Goal: Task Accomplishment & Management: Manage account settings

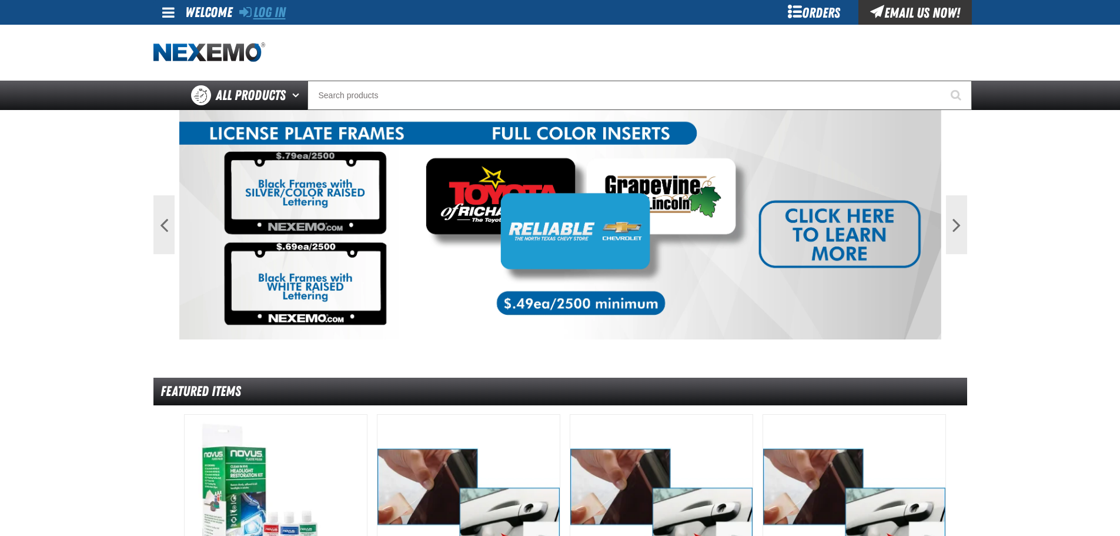
click at [283, 19] on link "Log In" at bounding box center [262, 12] width 46 height 16
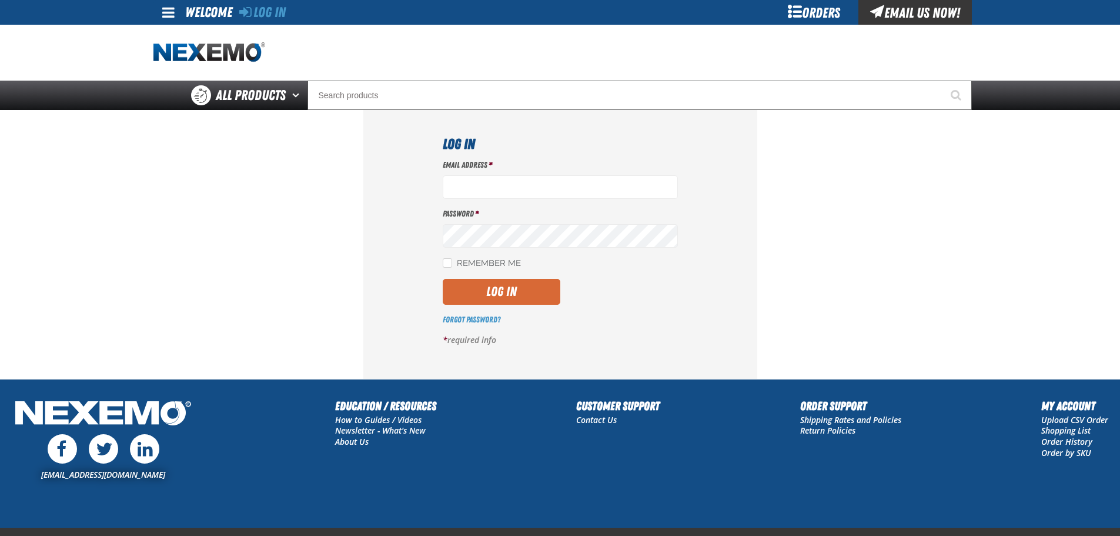
type input "[EMAIL_ADDRESS][DOMAIN_NAME]"
click at [460, 298] on button "Log In" at bounding box center [502, 292] width 118 height 26
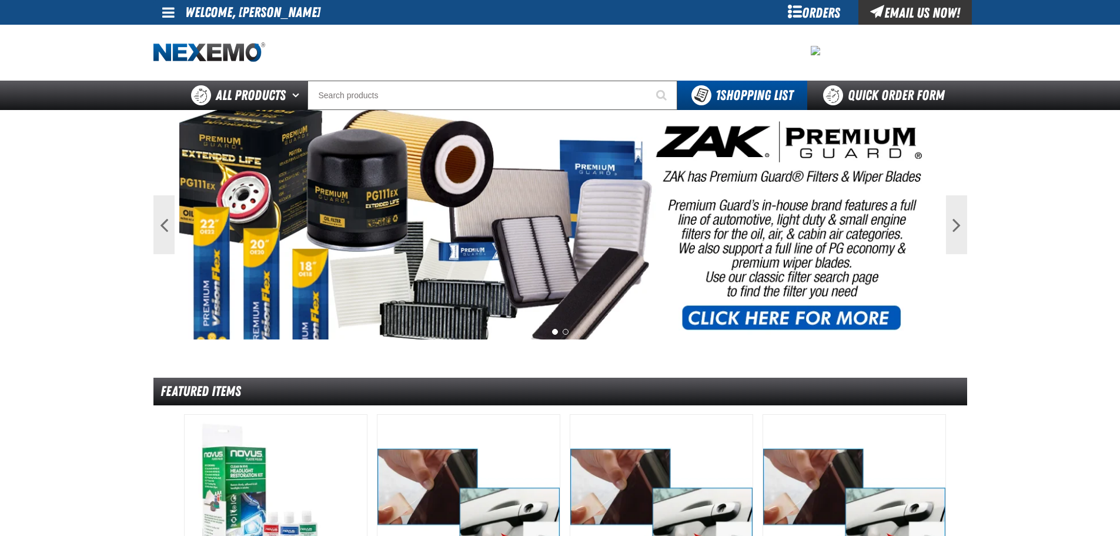
click at [813, 20] on div "Orders" at bounding box center [814, 12] width 88 height 25
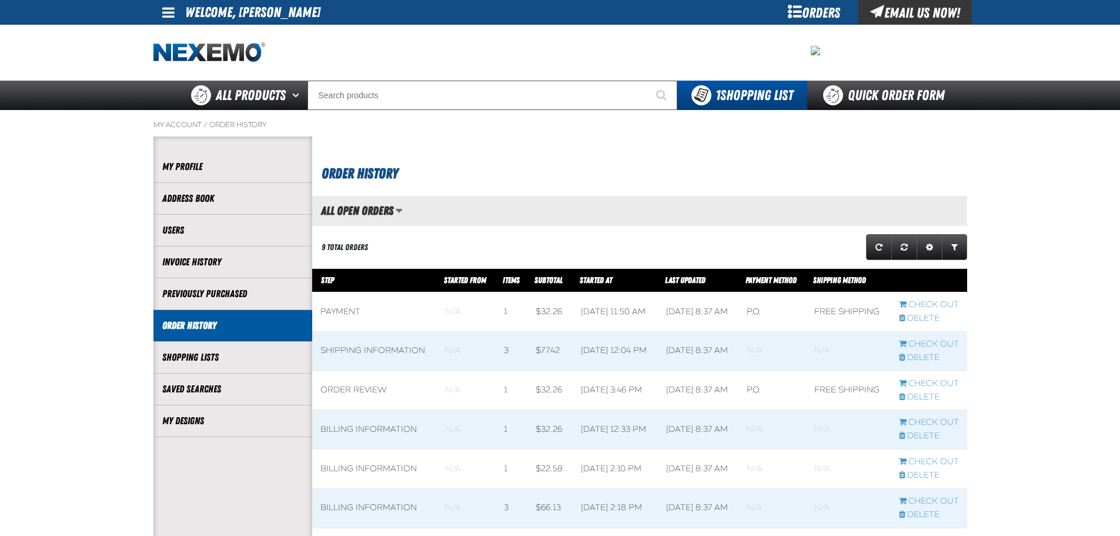
scroll to position [1, 1]
click at [170, 422] on link "My Designs" at bounding box center [232, 421] width 141 height 14
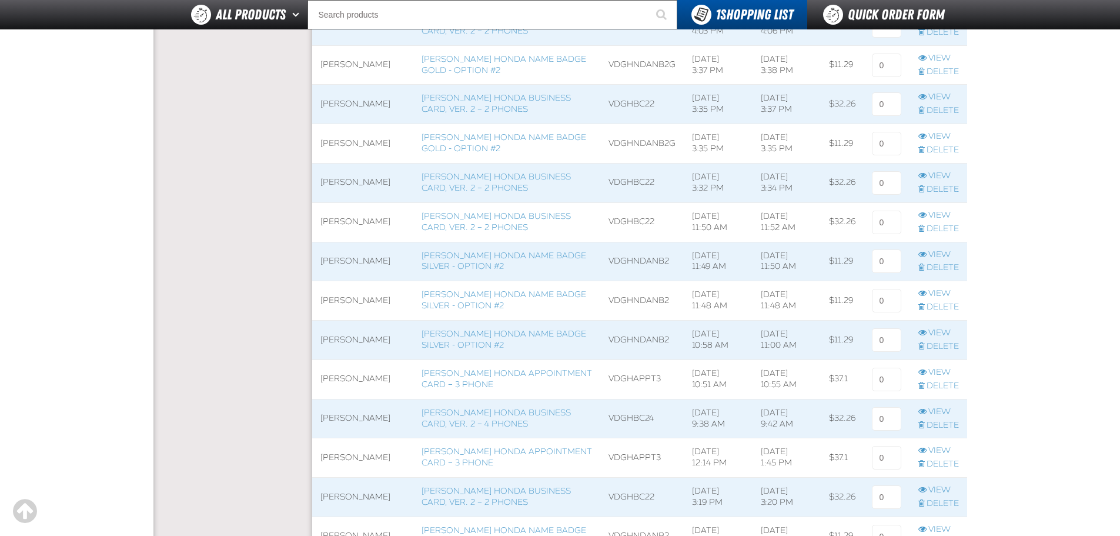
scroll to position [412, 0]
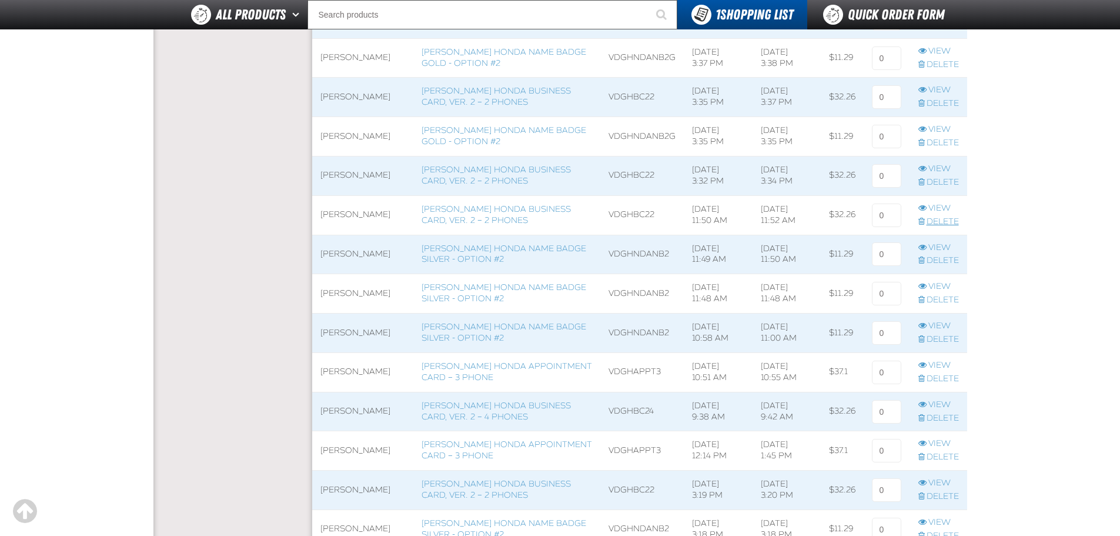
click at [956, 220] on link "Delete" at bounding box center [938, 221] width 41 height 11
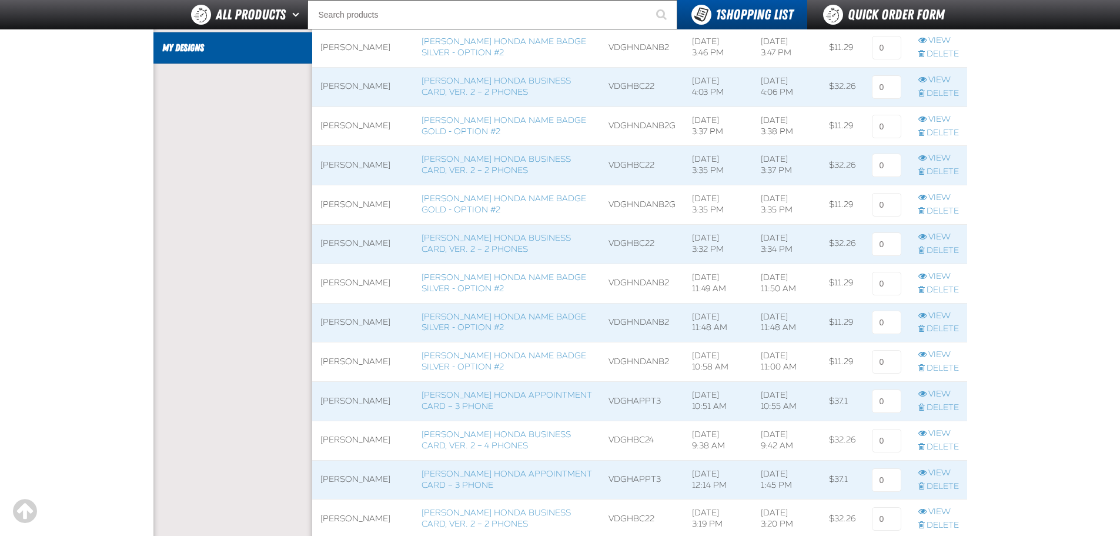
scroll to position [353, 0]
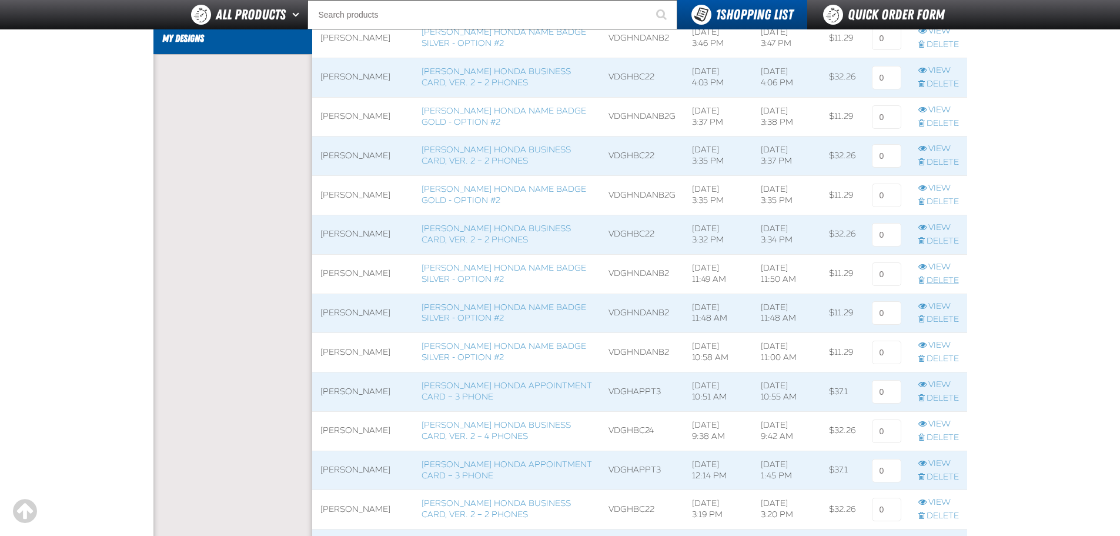
click at [946, 282] on link "Delete" at bounding box center [938, 280] width 41 height 11
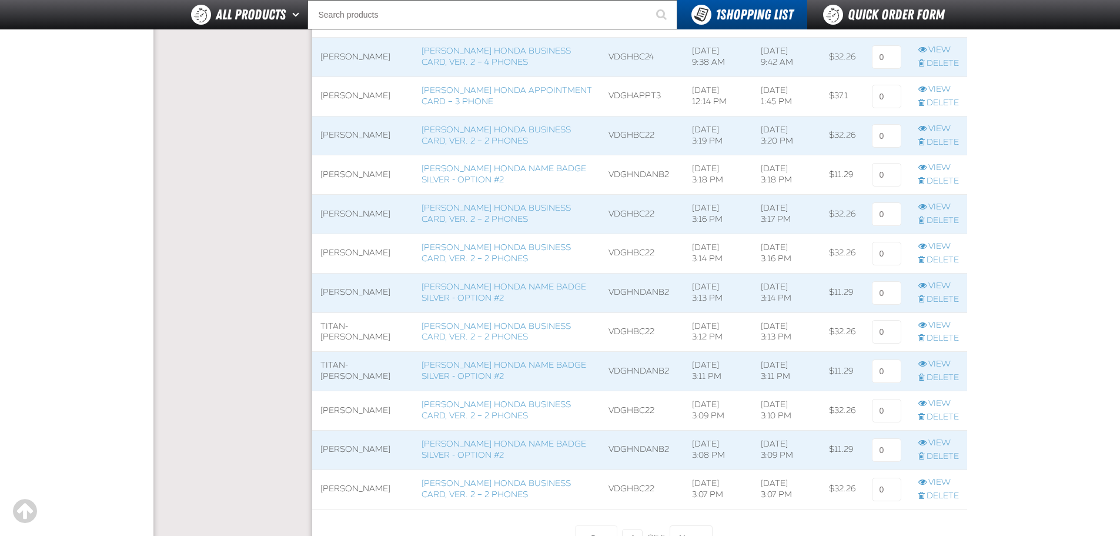
scroll to position [706, 0]
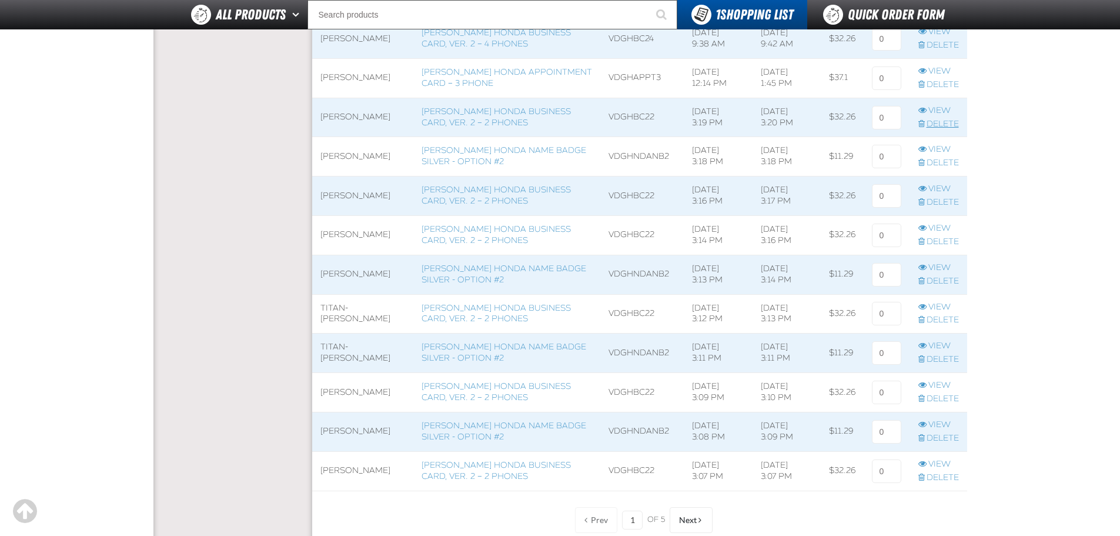
click at [945, 126] on link "Delete" at bounding box center [938, 124] width 41 height 11
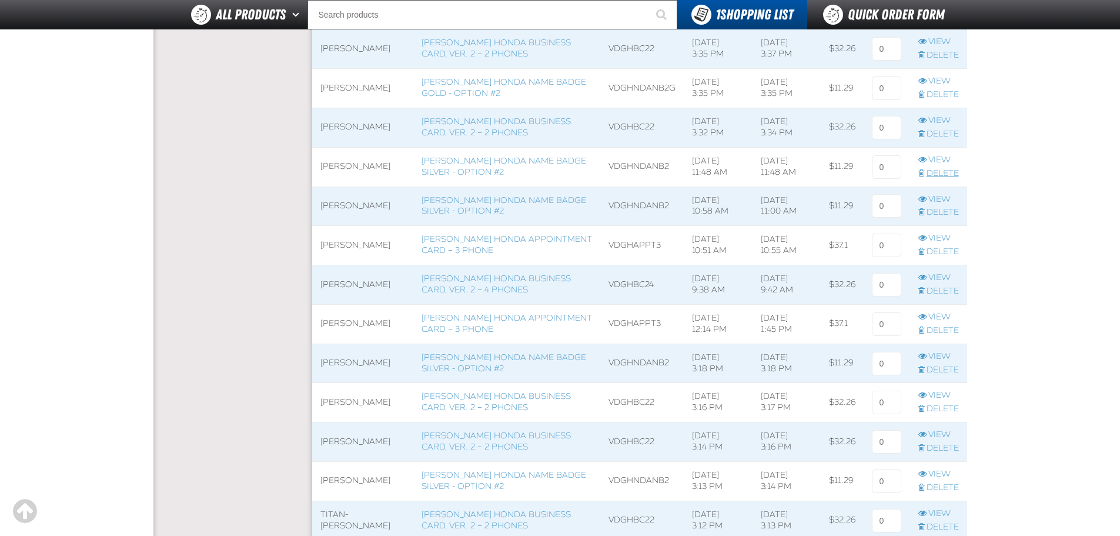
scroll to position [470, 0]
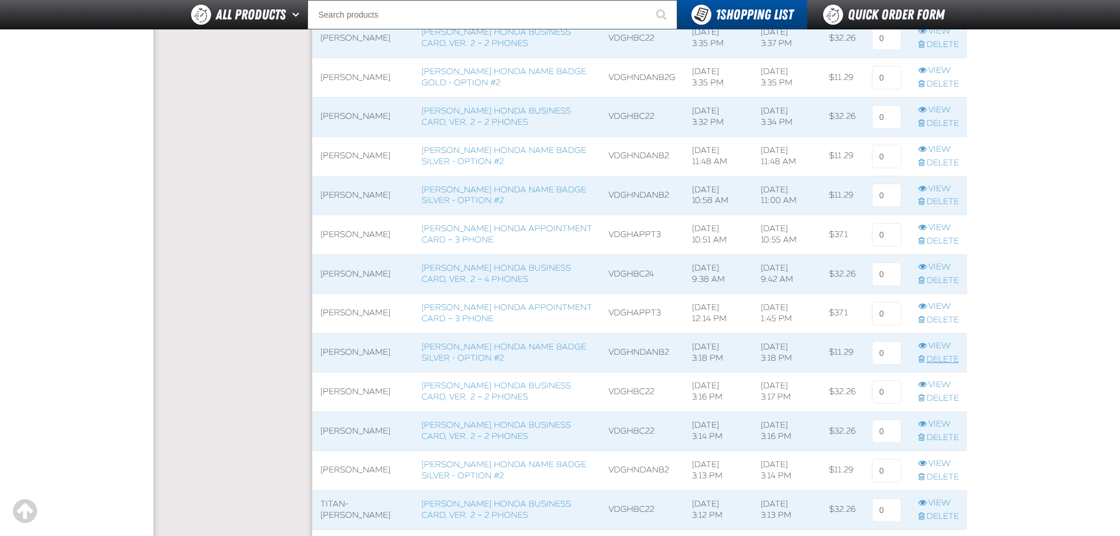
click at [941, 363] on link "Delete" at bounding box center [938, 359] width 41 height 11
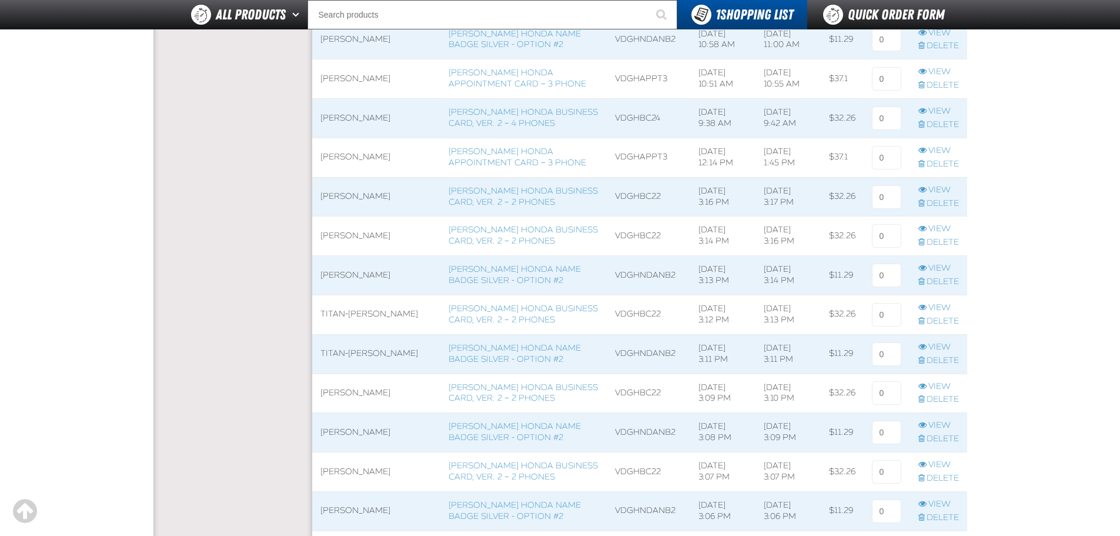
scroll to position [647, 0]
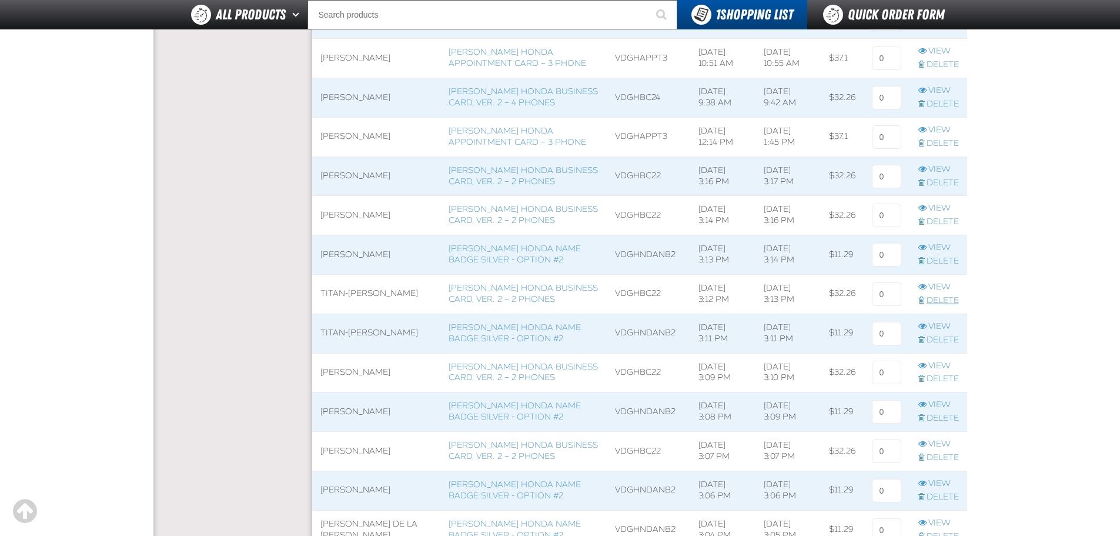
click at [945, 306] on link "Delete" at bounding box center [938, 300] width 41 height 11
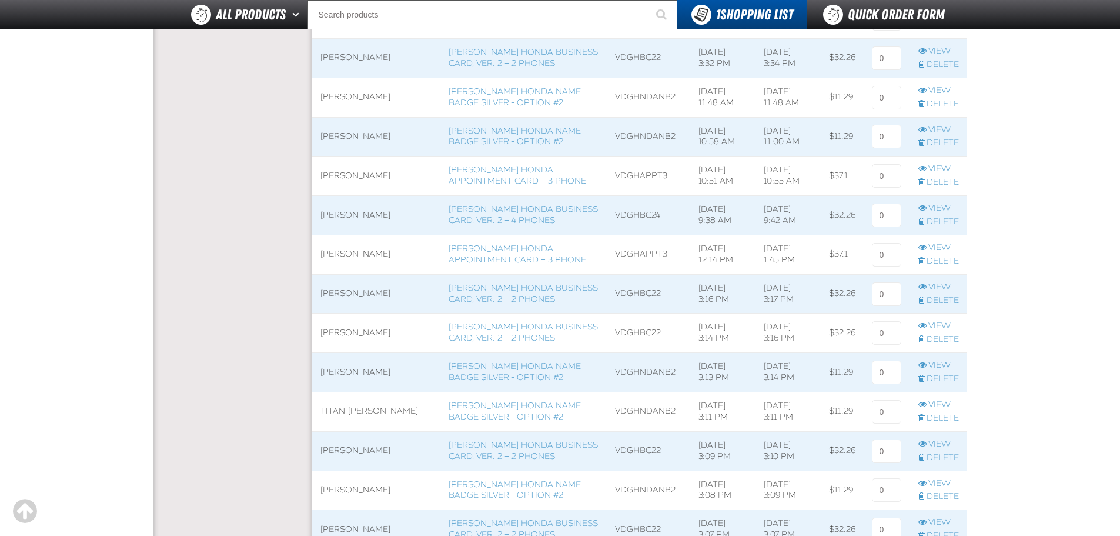
scroll to position [588, 0]
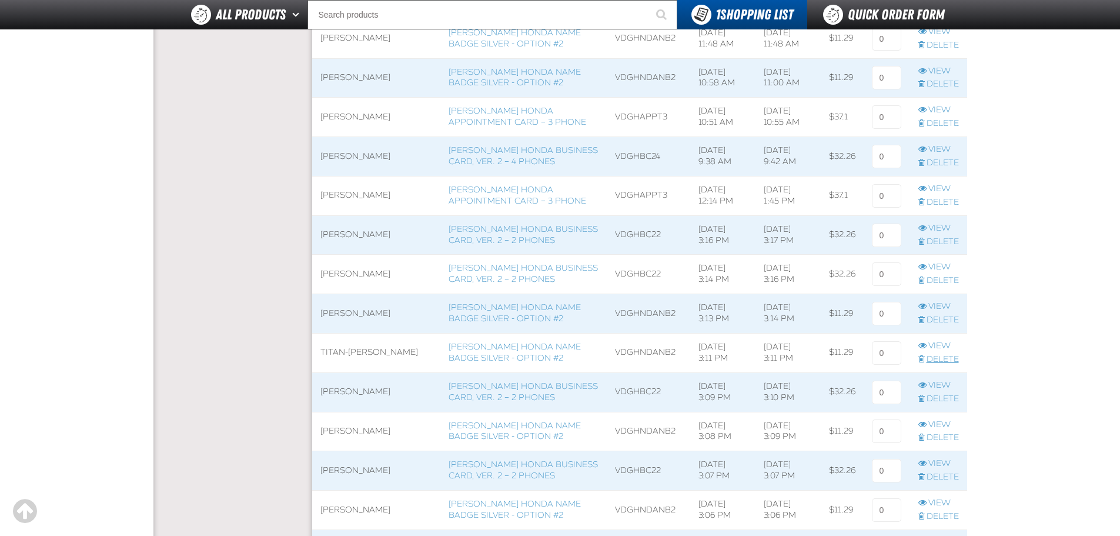
click at [934, 359] on link "Delete" at bounding box center [938, 359] width 41 height 11
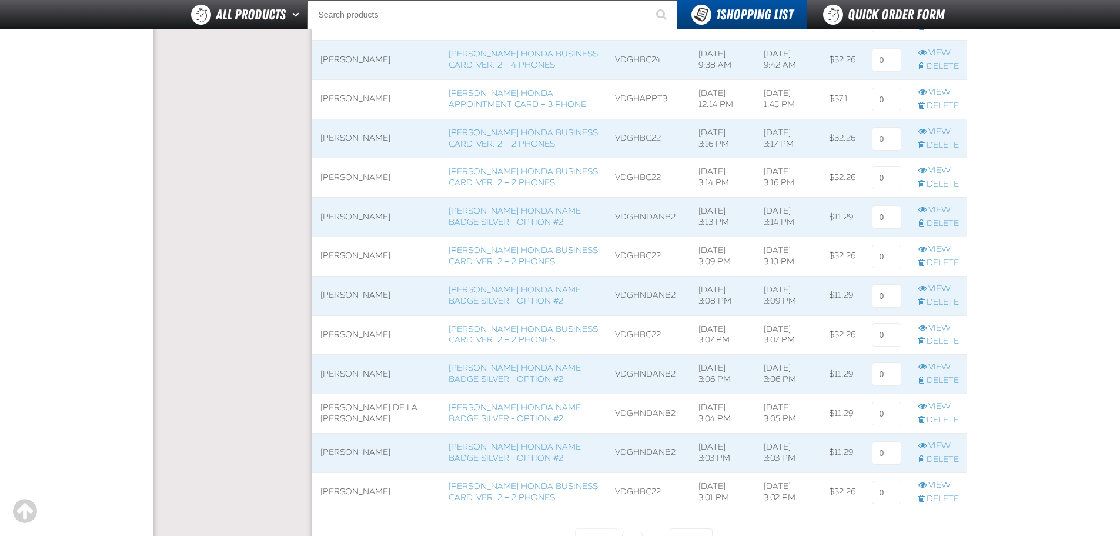
scroll to position [706, 0]
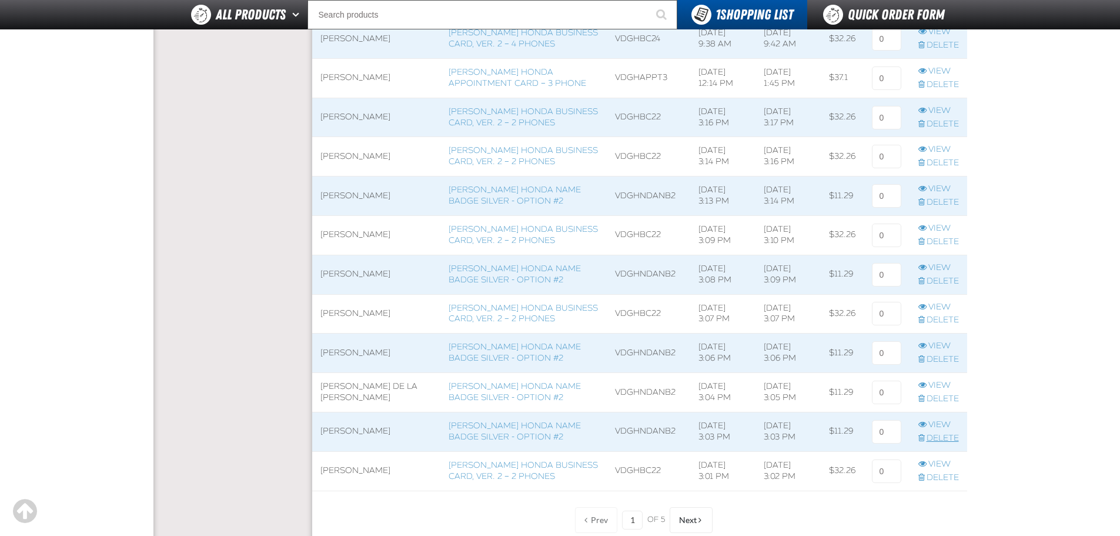
click at [941, 440] on link "Delete" at bounding box center [938, 438] width 41 height 11
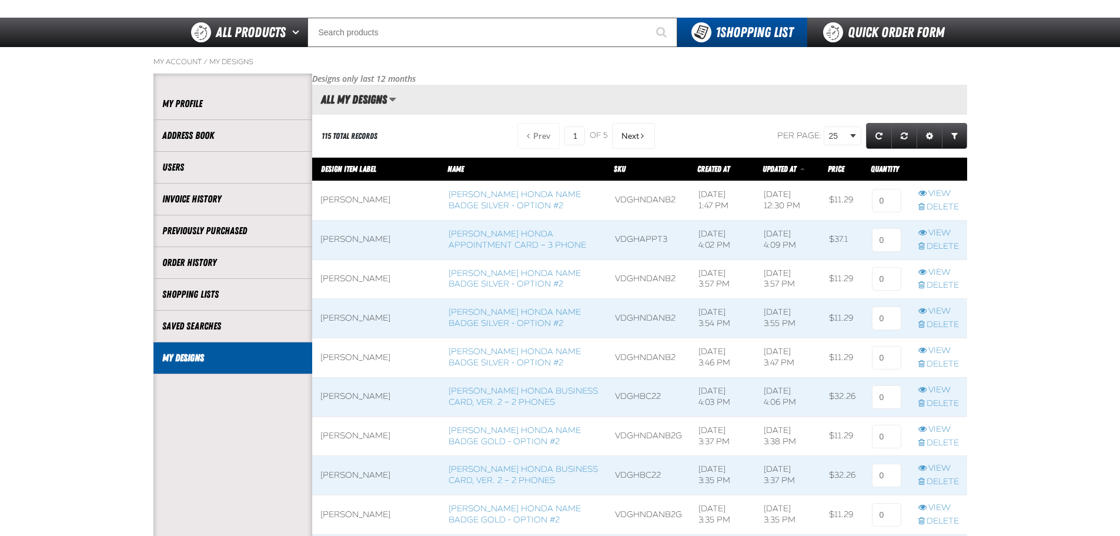
scroll to position [59, 0]
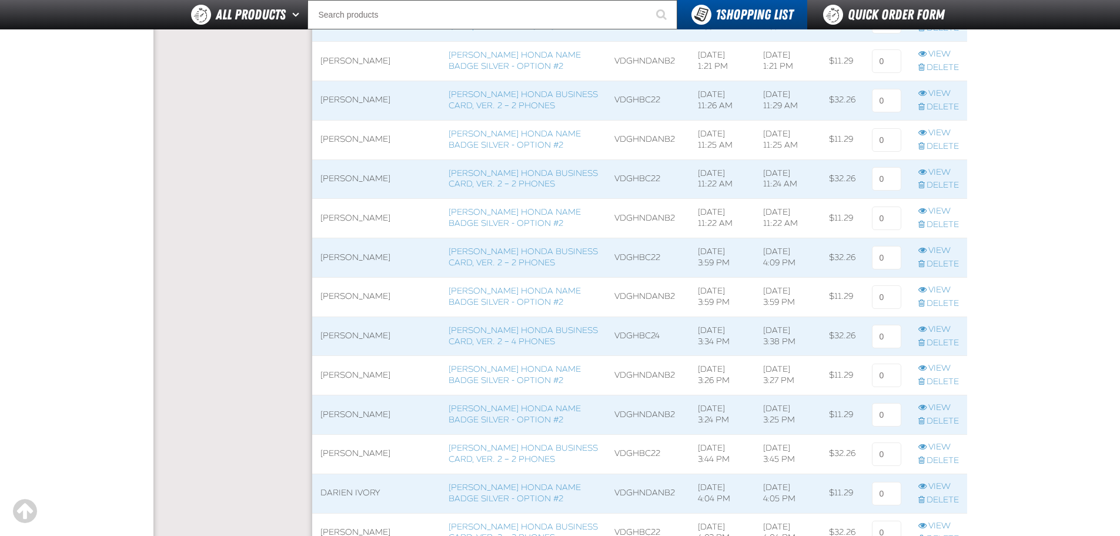
scroll to position [2352, 0]
